Goal: Navigation & Orientation: Find specific page/section

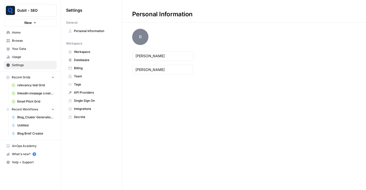
click at [32, 50] on span "Your Data" at bounding box center [33, 49] width 42 height 5
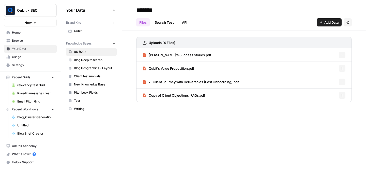
click at [29, 11] on span "Qubit - SEO" at bounding box center [32, 10] width 31 height 5
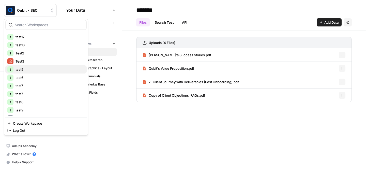
scroll to position [114, 0]
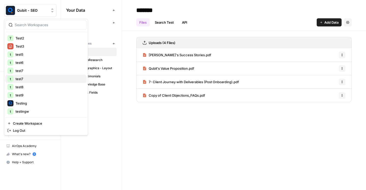
click at [48, 81] on span "test7" at bounding box center [49, 78] width 67 height 5
